Goal: Submit feedback/report problem

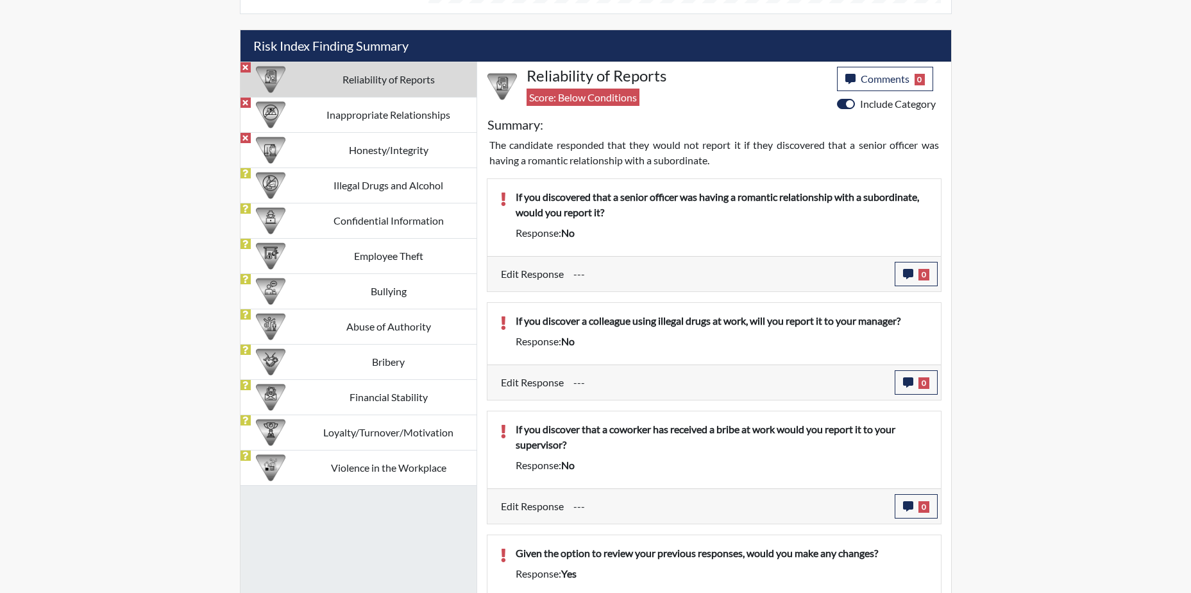
scroll to position [770, 0]
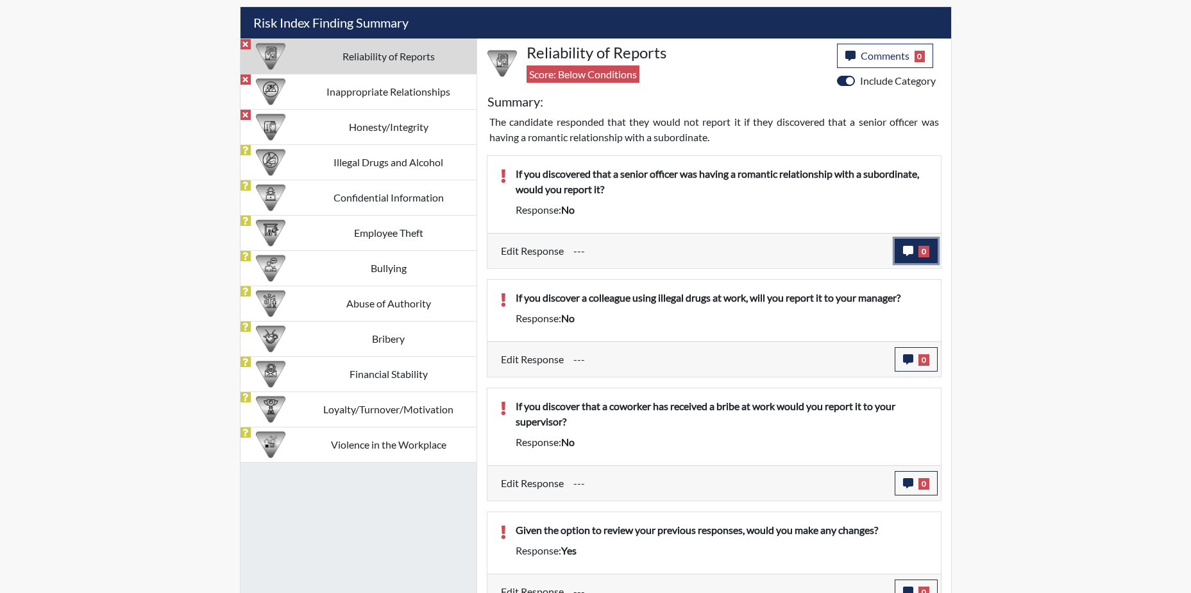
click at [905, 246] on icon "button" at bounding box center [908, 251] width 10 height 10
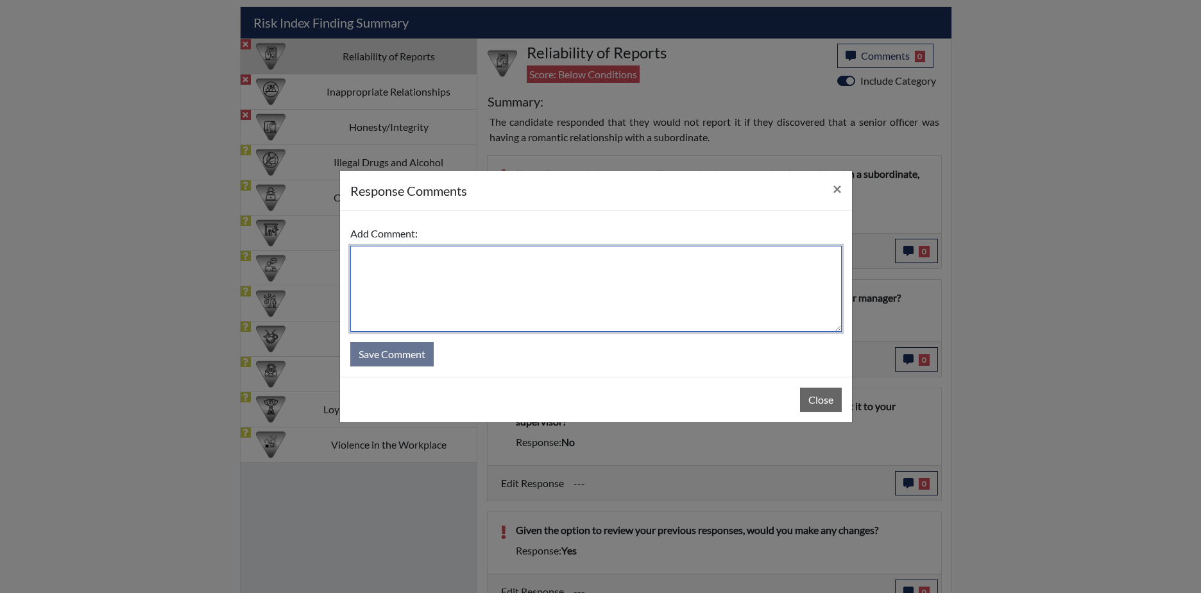
click at [429, 285] on textarea at bounding box center [595, 289] width 491 height 86
click at [434, 261] on textarea "Yes, if it affects their job" at bounding box center [595, 289] width 491 height 86
click at [438, 258] on textarea "Yes, if it affects their job" at bounding box center [595, 289] width 491 height 86
click at [466, 264] on textarea "Yes, if it affects their job" at bounding box center [595, 289] width 491 height 86
drag, startPoint x: 475, startPoint y: 262, endPoint x: 482, endPoint y: 265, distance: 7.5
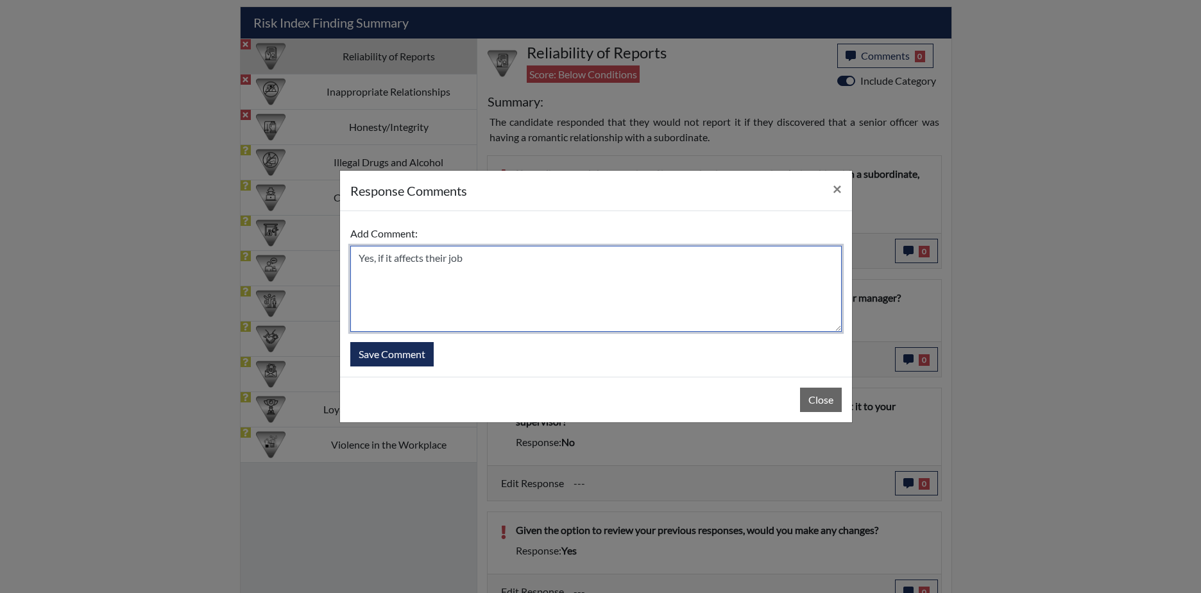
click at [480, 263] on textarea "Yes, if it affects their job" at bounding box center [595, 289] width 491 height 86
type textarea "Yes, if it affects their job"
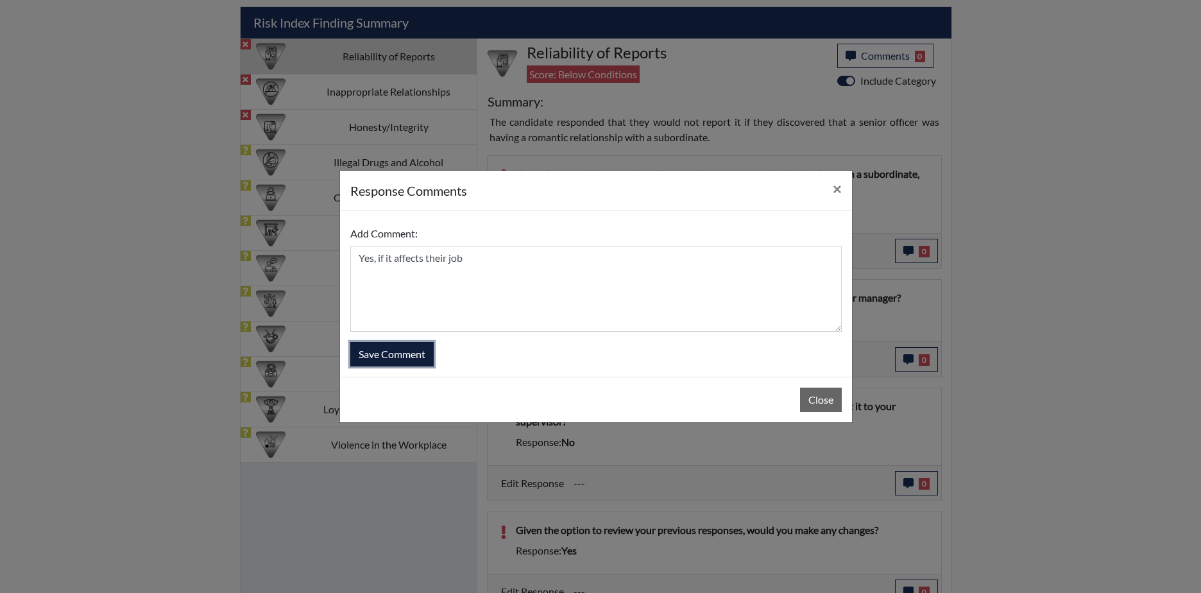
click at [410, 355] on button "Save Comment" at bounding box center [391, 354] width 83 height 24
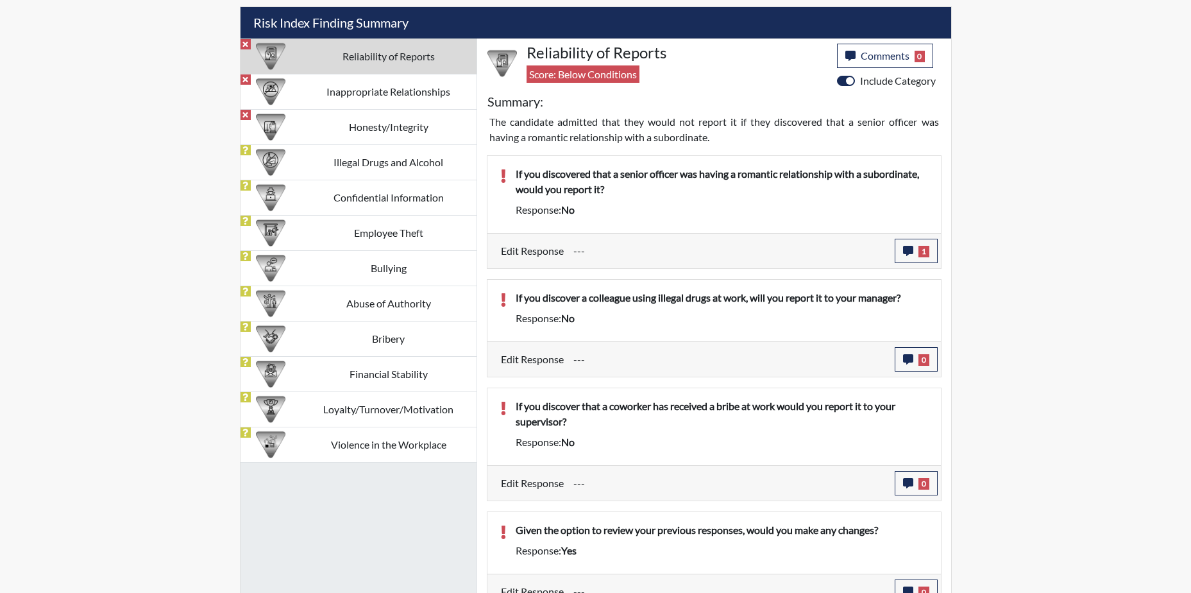
scroll to position [213, 533]
click at [907, 356] on icon "button" at bounding box center [908, 359] width 10 height 10
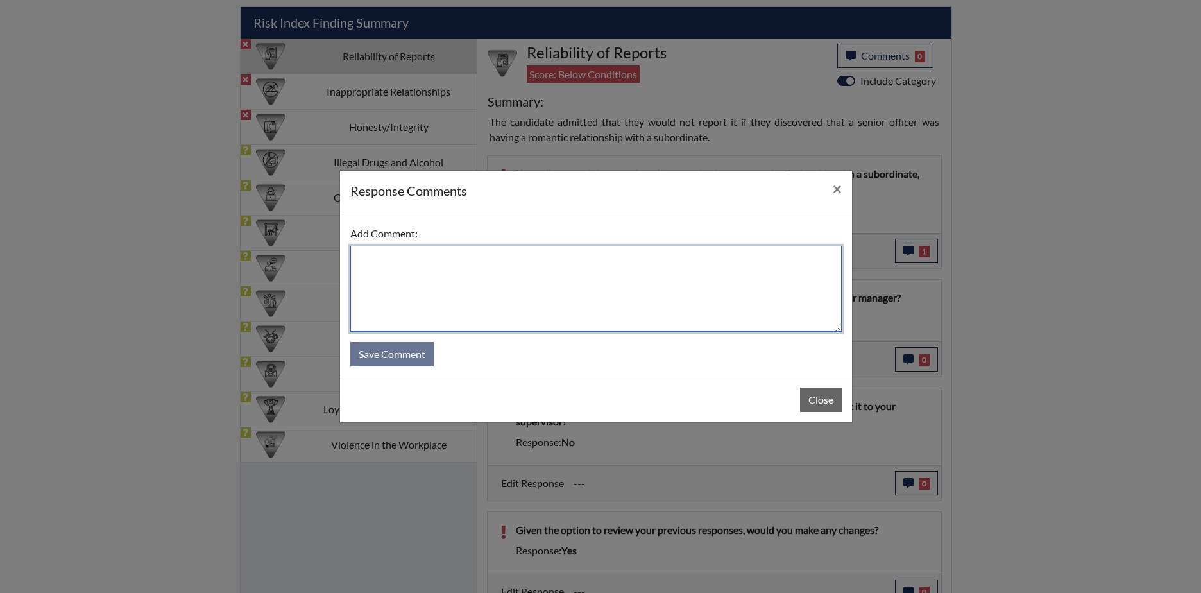
click at [574, 291] on textarea at bounding box center [595, 289] width 491 height 86
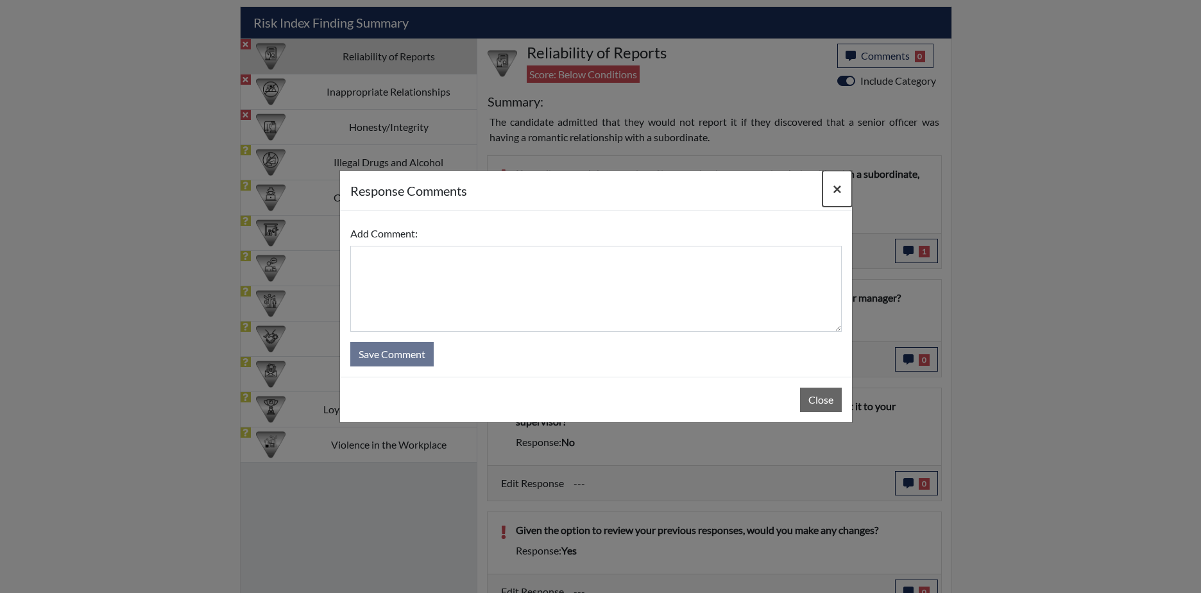
click at [837, 187] on span "×" at bounding box center [837, 188] width 9 height 19
